Goal: Information Seeking & Learning: Learn about a topic

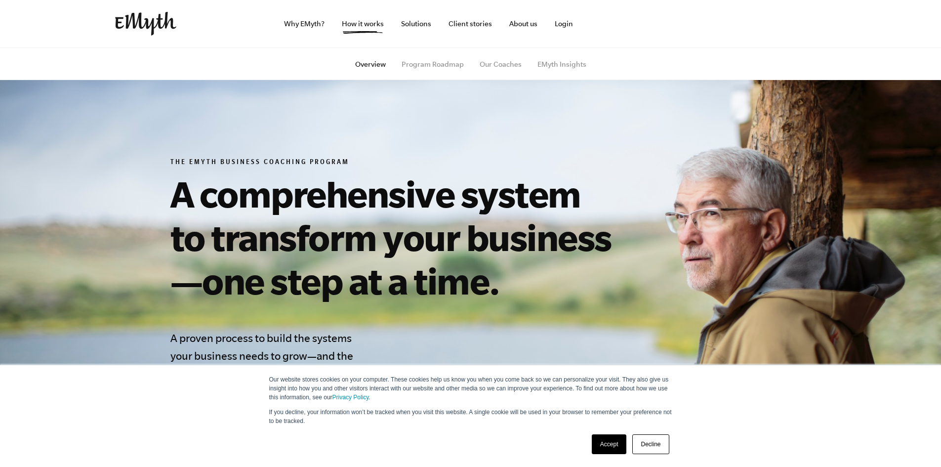
click at [609, 442] on link "Accept" at bounding box center [608, 444] width 35 height 20
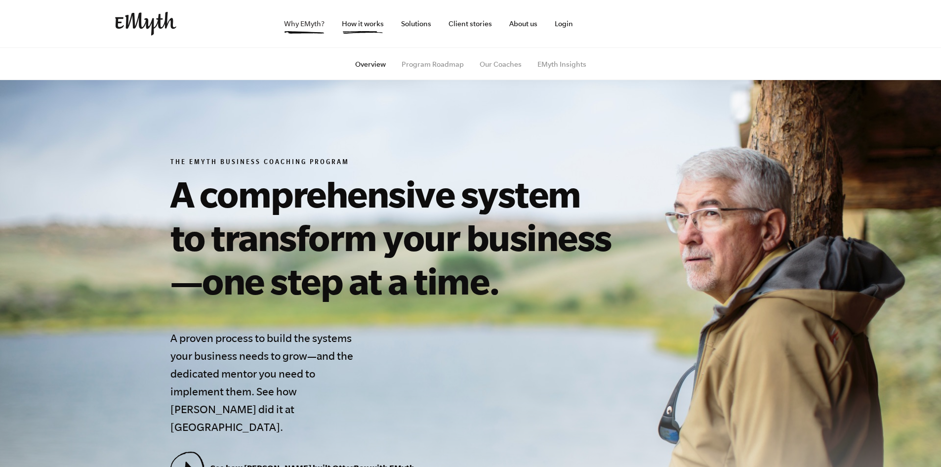
click at [289, 23] on link "Why EMyth?" at bounding box center [304, 23] width 56 height 47
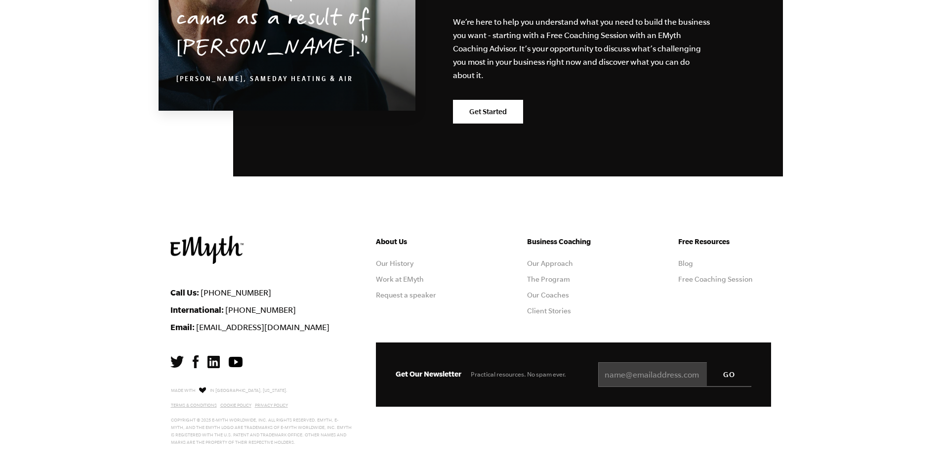
scroll to position [3087, 0]
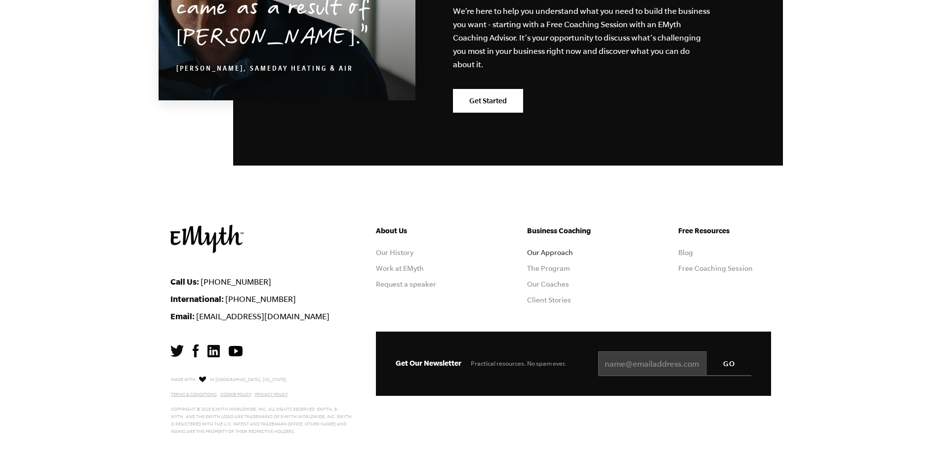
click at [552, 251] on link "Our Approach" at bounding box center [550, 252] width 46 height 8
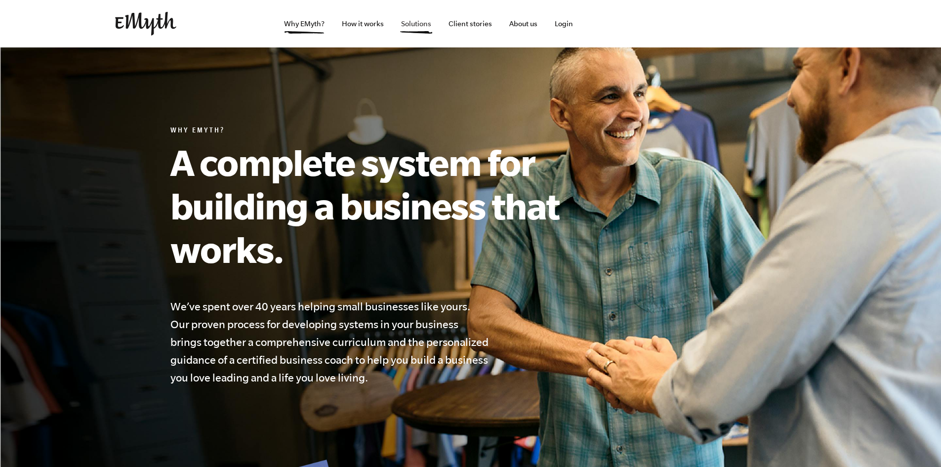
click at [405, 23] on link "Solutions" at bounding box center [416, 23] width 46 height 47
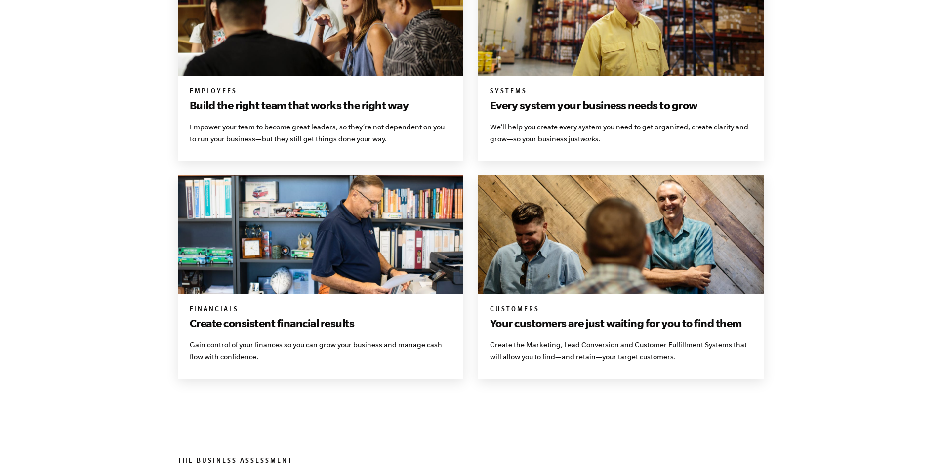
scroll to position [790, 0]
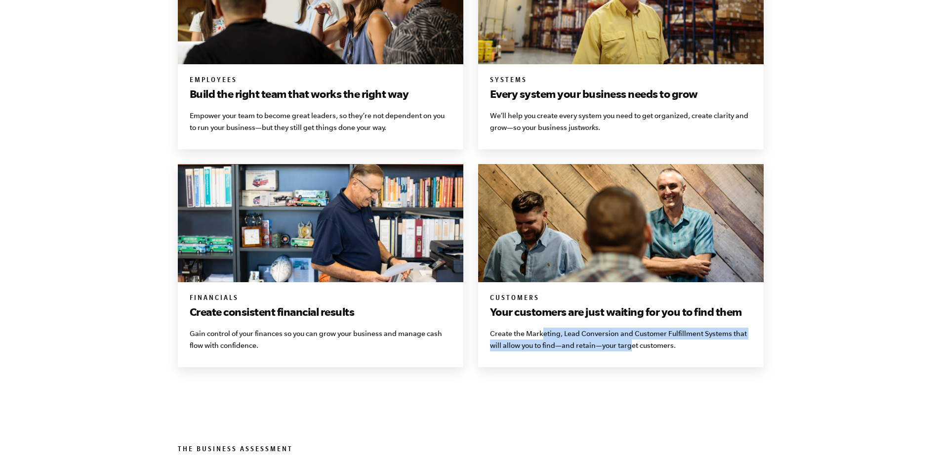
drag, startPoint x: 541, startPoint y: 338, endPoint x: 632, endPoint y: 339, distance: 90.9
click at [631, 340] on p "Create the Marketing, Lead Conversion and Customer Fulfillment Systems that wil…" at bounding box center [621, 339] width 262 height 24
click at [632, 339] on p "Create the Marketing, Lead Conversion and Customer Fulfillment Systems that wil…" at bounding box center [621, 339] width 262 height 24
drag, startPoint x: 671, startPoint y: 333, endPoint x: 728, endPoint y: 338, distance: 57.0
click at [728, 338] on p "Create the Marketing, Lead Conversion and Customer Fulfillment Systems that wil…" at bounding box center [621, 339] width 262 height 24
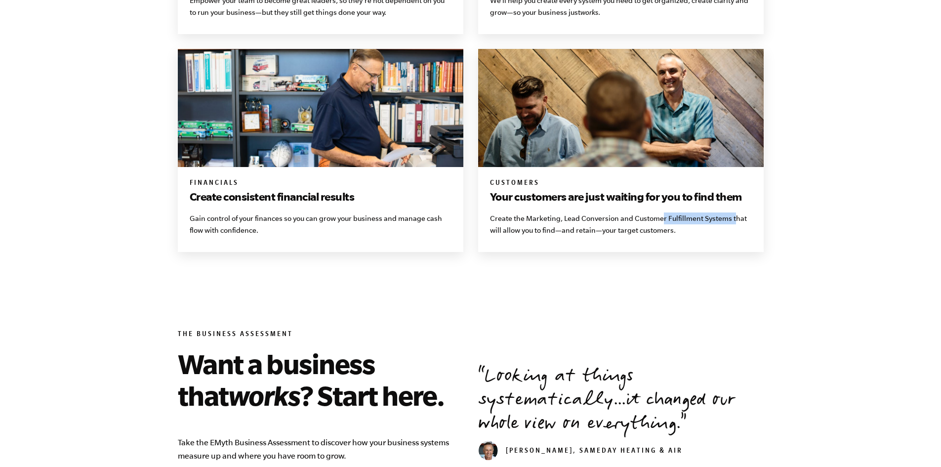
scroll to position [938, 0]
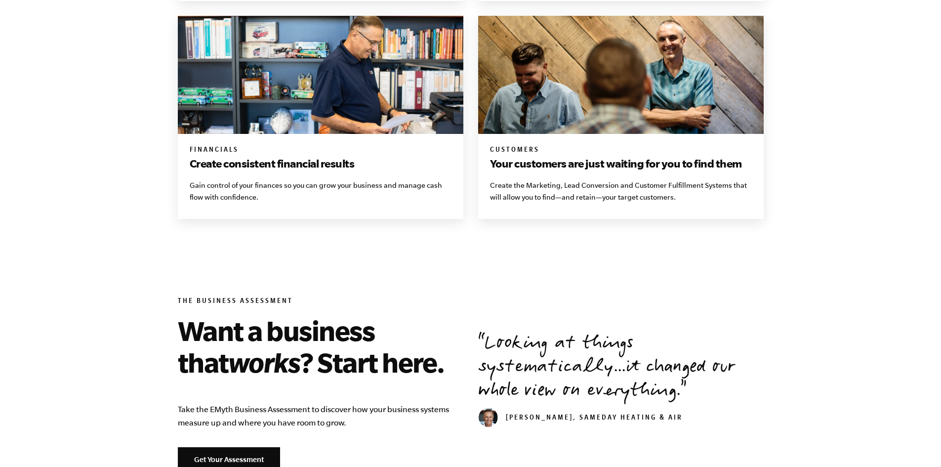
click at [548, 189] on p "Create the Marketing, Lead Conversion and Customer Fulfillment Systems that wil…" at bounding box center [621, 191] width 262 height 24
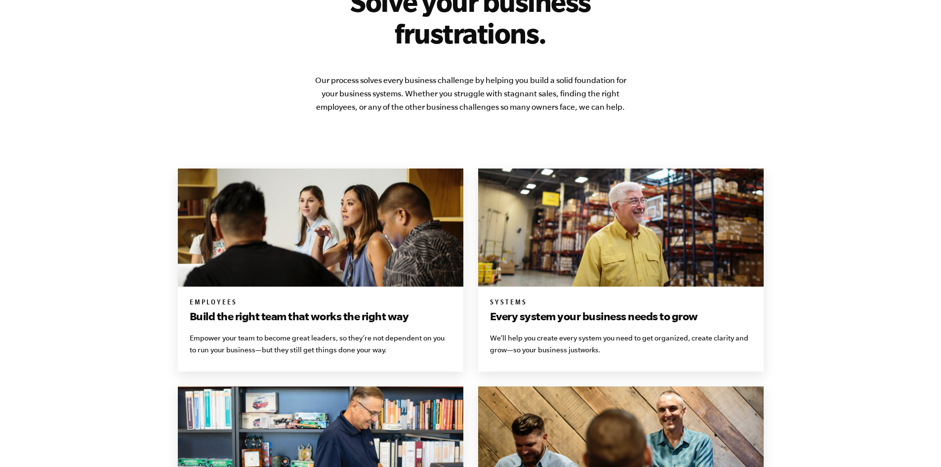
scroll to position [374, 0]
